Goal: Navigation & Orientation: Find specific page/section

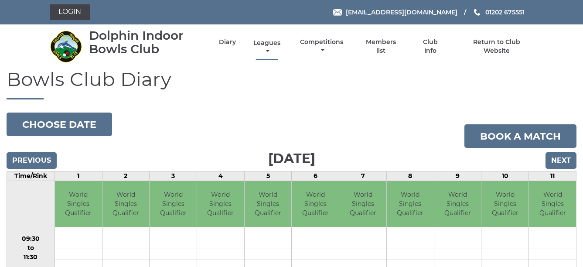
click at [271, 41] on link "Leagues" at bounding box center [266, 47] width 31 height 17
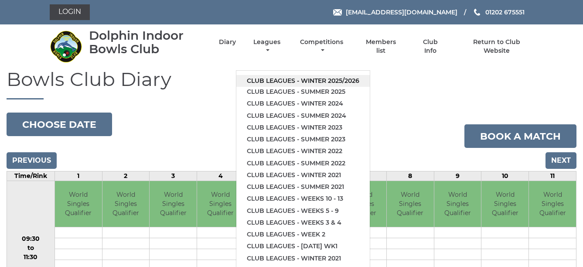
click at [328, 76] on link "Club leagues - Winter 2025/2026" at bounding box center [302, 81] width 133 height 12
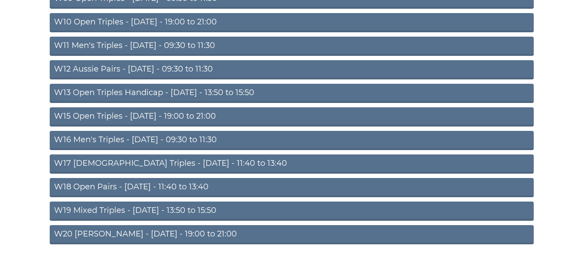
scroll to position [314, 0]
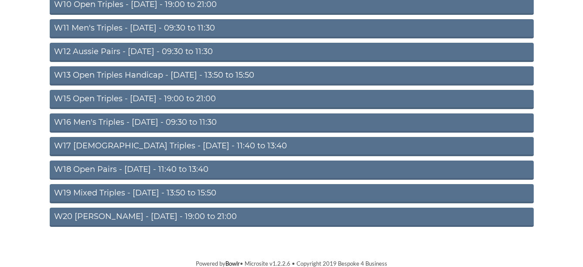
click at [186, 214] on link "W20 Aussie Pairs - Friday - 19:00 to 21:00" at bounding box center [292, 217] width 484 height 19
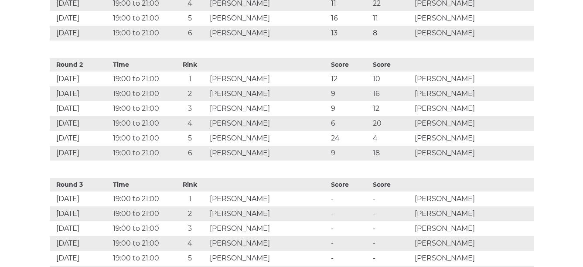
scroll to position [511, 0]
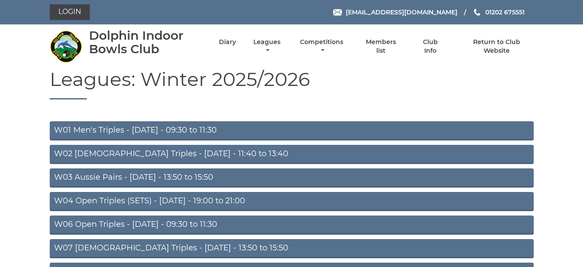
scroll to position [310, 0]
